Goal: Find specific page/section: Find specific page/section

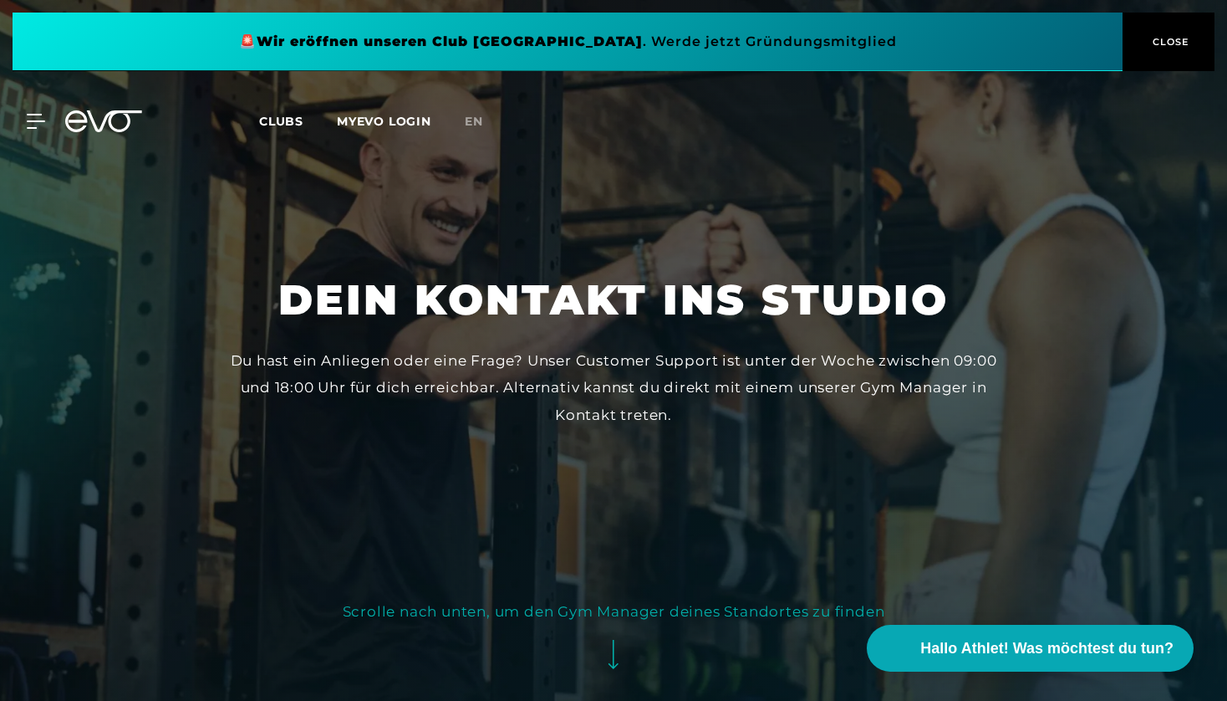
click at [1163, 39] on span "CLOSE" at bounding box center [1169, 41] width 41 height 15
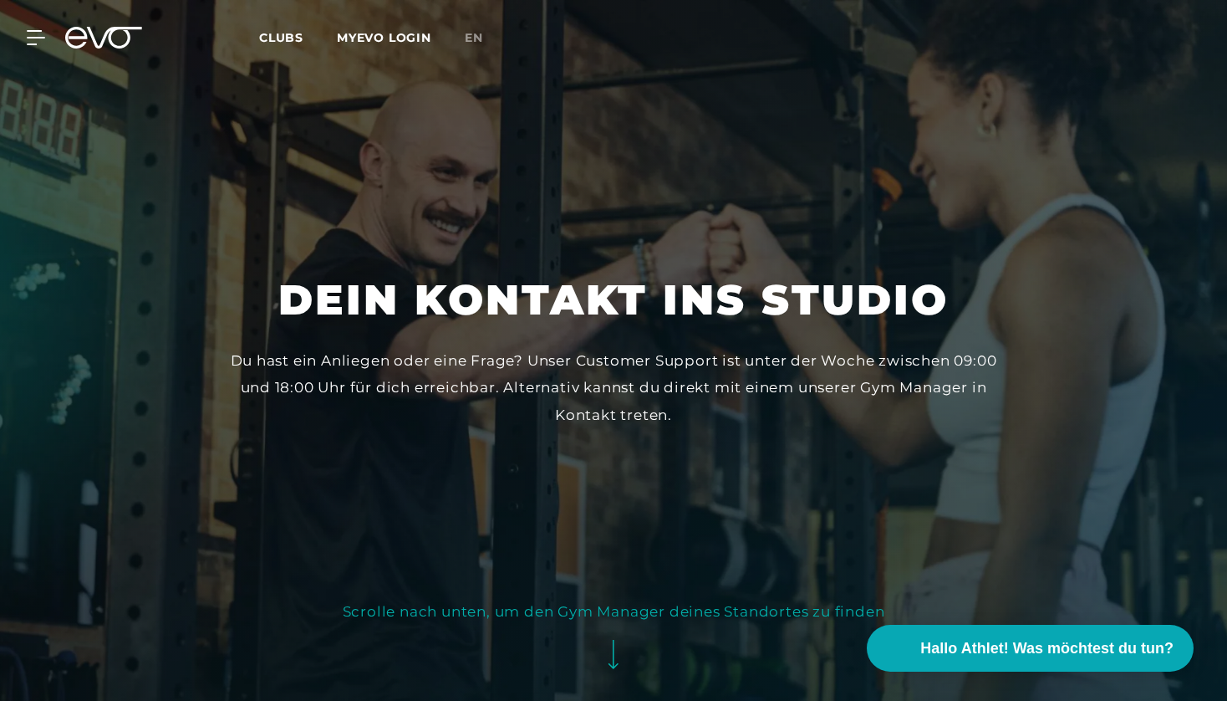
click at [287, 33] on span "Clubs" at bounding box center [281, 37] width 44 height 15
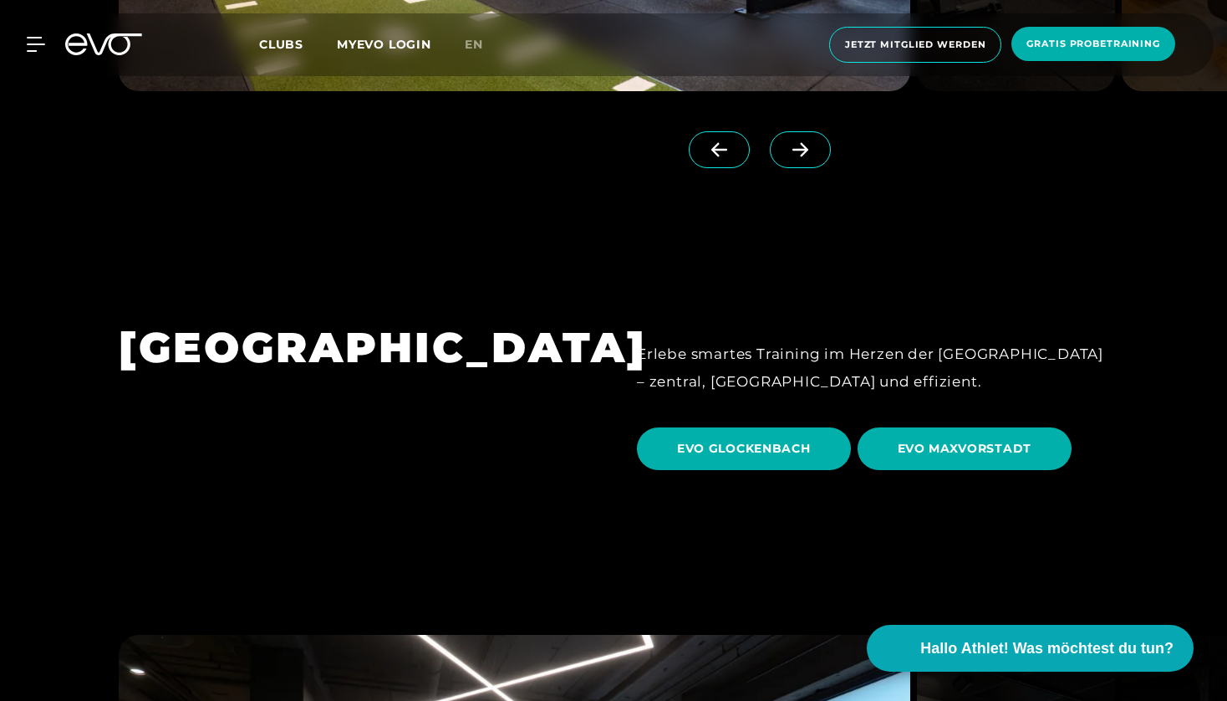
scroll to position [4749, 0]
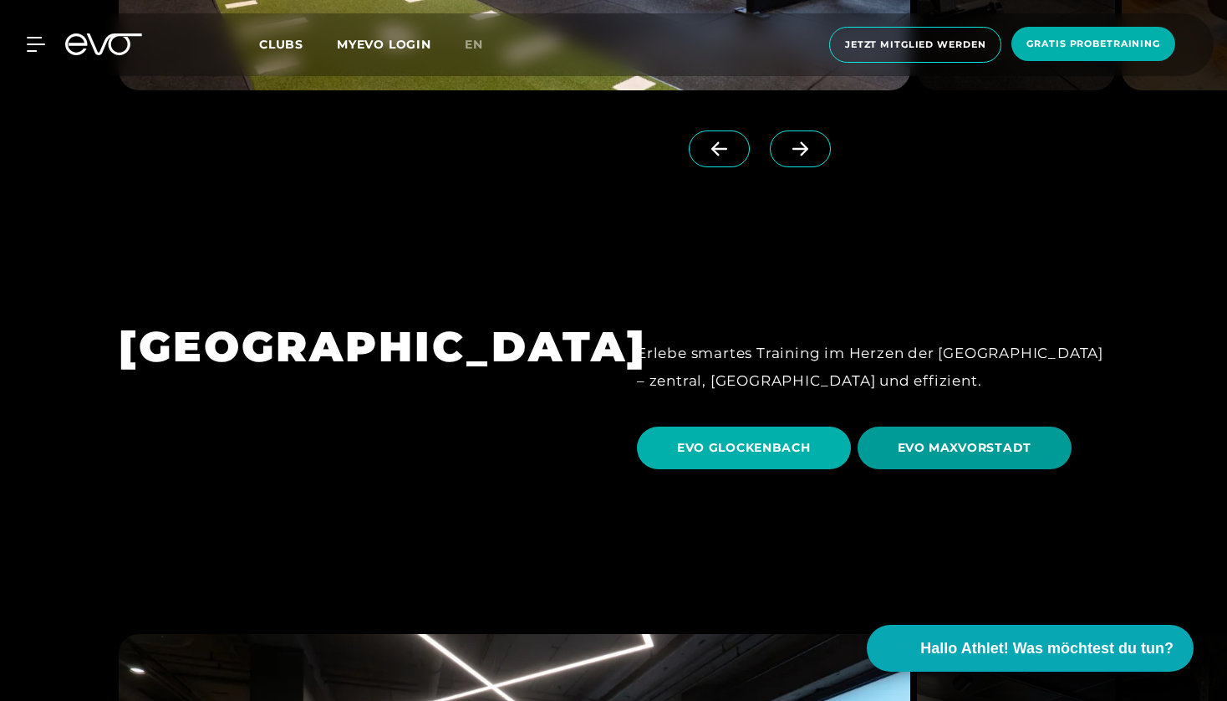
click at [971, 439] on span "EVO MAXVORSTADT" at bounding box center [965, 448] width 135 height 18
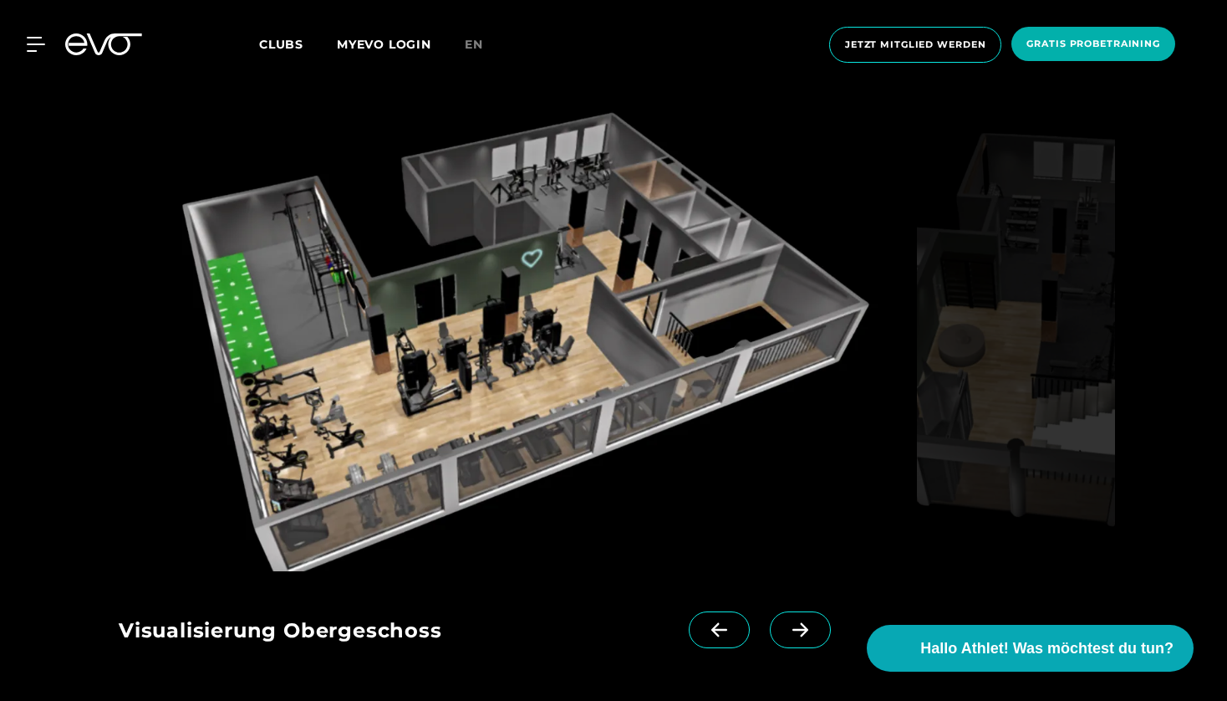
scroll to position [2407, 0]
click at [803, 623] on icon at bounding box center [801, 630] width 16 height 14
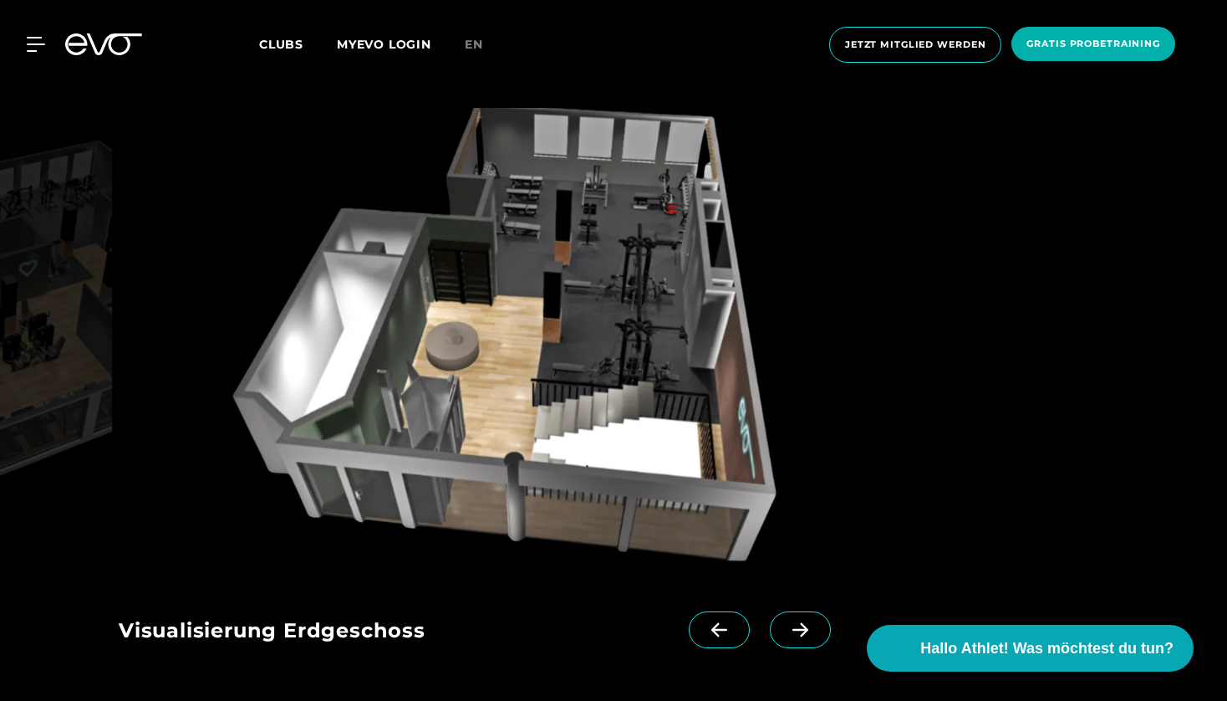
click at [803, 623] on icon at bounding box center [801, 630] width 16 height 14
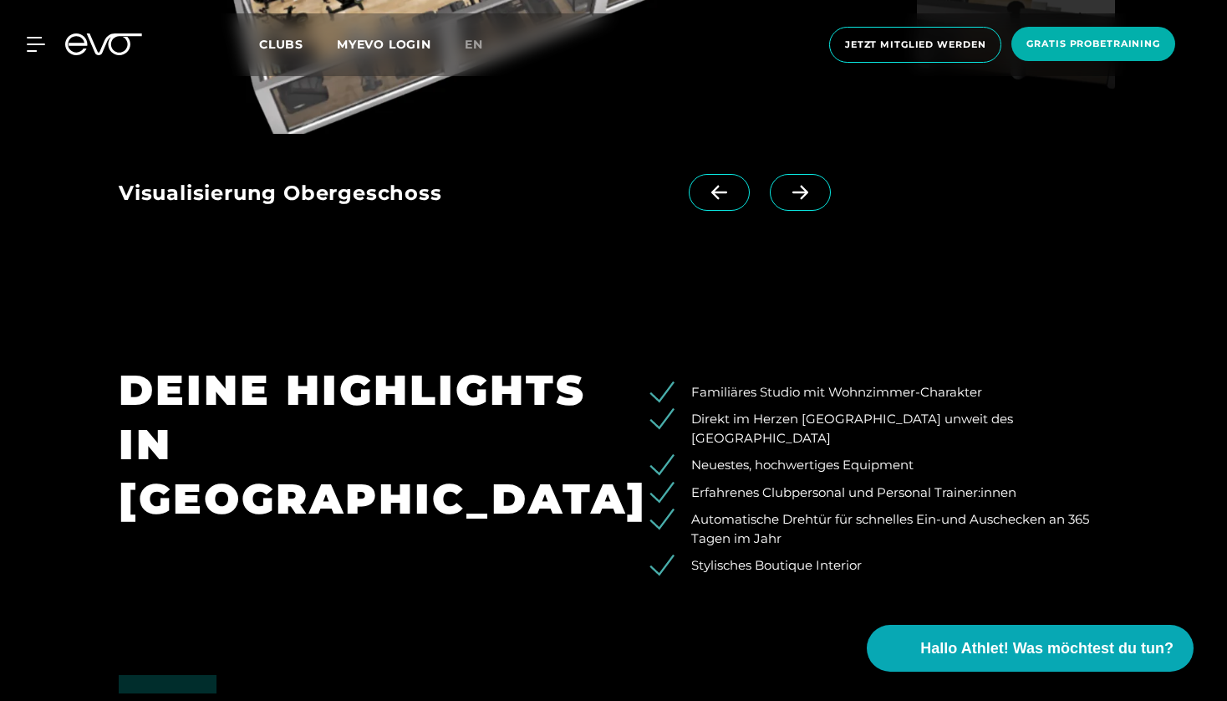
scroll to position [0, 0]
